Goal: Task Accomplishment & Management: Manage account settings

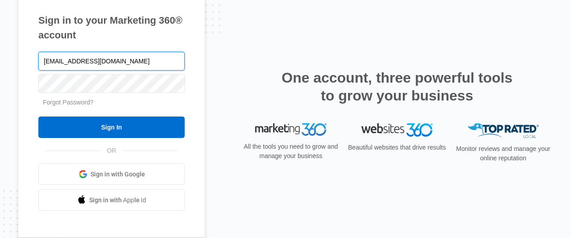
click at [130, 57] on input "[EMAIL_ADDRESS][DOMAIN_NAME]" at bounding box center [111, 61] width 146 height 19
paste input "J"
type input "[EMAIL_ADDRESS][DOMAIN_NAME]"
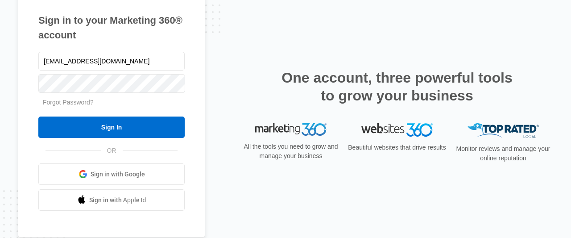
click at [208, 154] on div "Sign in to your Marketing 360® account [EMAIL_ADDRESS][DOMAIN_NAME] Forgot Pass…" at bounding box center [286, 119] width 536 height 266
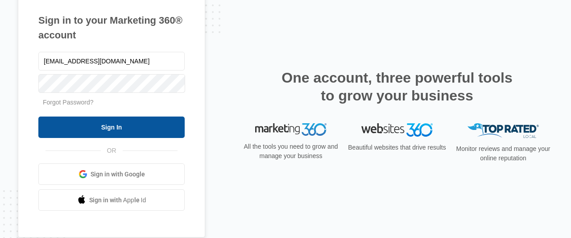
click at [138, 130] on input "Sign In" at bounding box center [111, 126] width 146 height 21
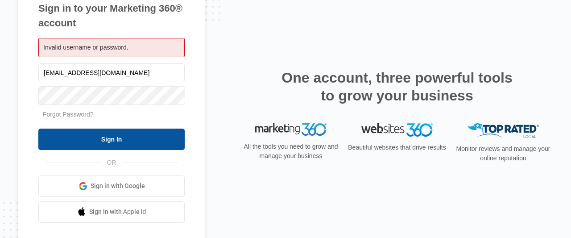
click at [109, 144] on input "Sign In" at bounding box center [111, 139] width 146 height 21
